Goal: Information Seeking & Learning: Learn about a topic

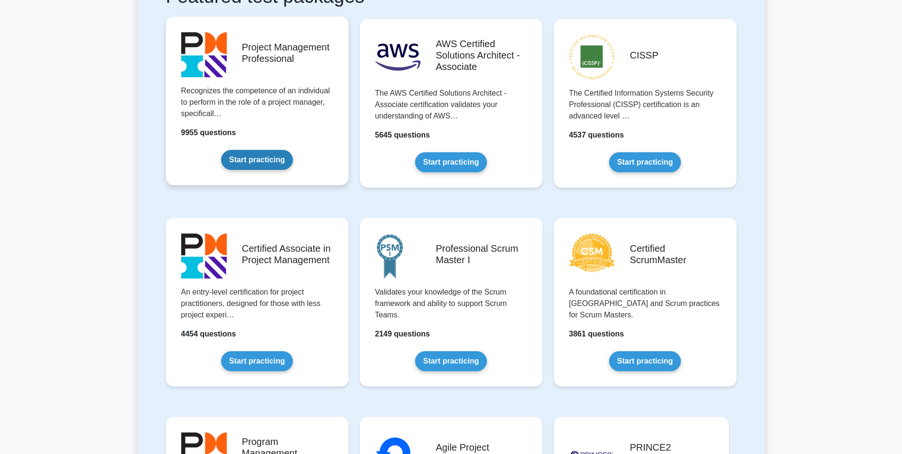
scroll to position [285, 0]
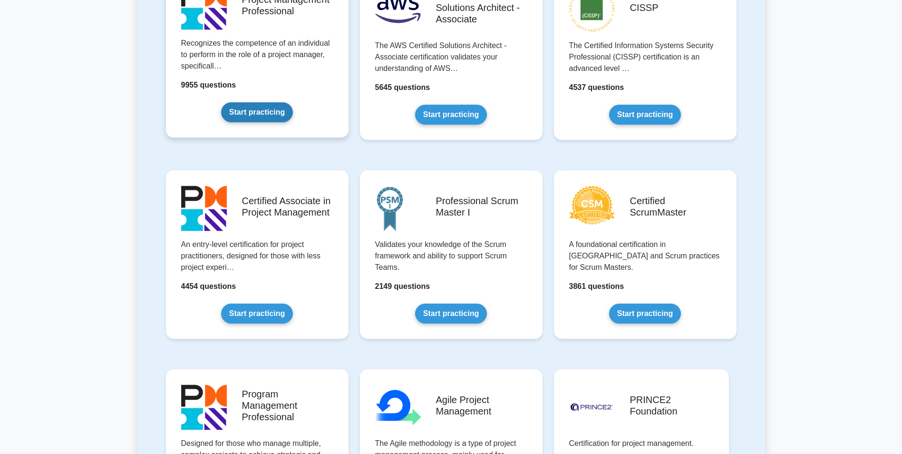
click at [257, 114] on link "Start practicing" at bounding box center [257, 112] width 72 height 20
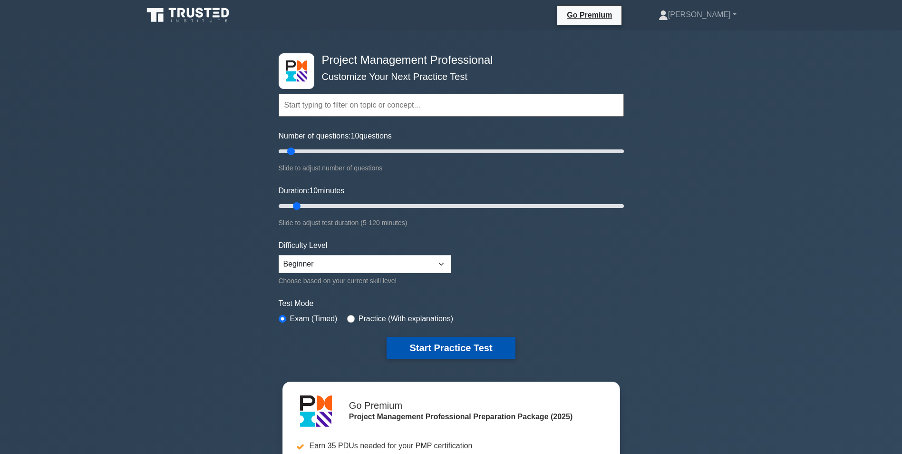
click at [453, 344] on button "Start Practice Test" at bounding box center [451, 348] width 128 height 22
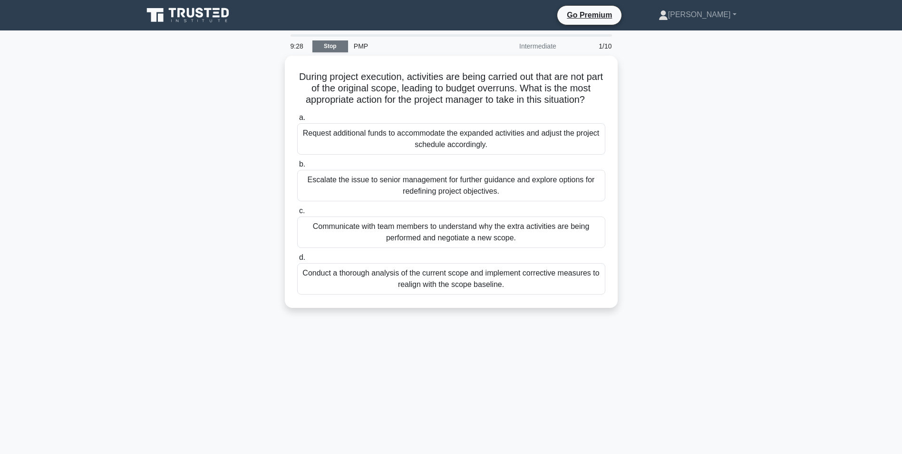
click at [333, 43] on link "Stop" at bounding box center [330, 46] width 36 height 12
